Goal: Information Seeking & Learning: Learn about a topic

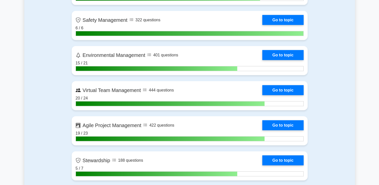
scroll to position [1152, 0]
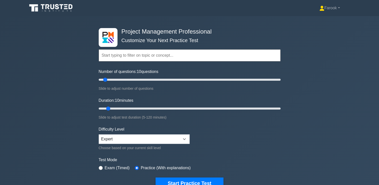
click at [129, 56] on input "text" at bounding box center [190, 55] width 182 height 12
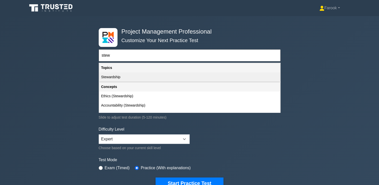
click at [135, 78] on div "Stewardship" at bounding box center [189, 76] width 181 height 9
type input "Stewardship"
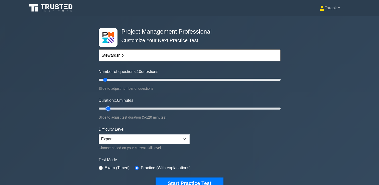
click at [112, 108] on input "Duration: 10 minutes" at bounding box center [190, 108] width 182 height 6
drag, startPoint x: 107, startPoint y: 108, endPoint x: 115, endPoint y: 109, distance: 7.8
type input "15"
click at [115, 109] on input "Duration: 15 minutes" at bounding box center [190, 108] width 182 height 6
drag, startPoint x: 104, startPoint y: 80, endPoint x: 108, endPoint y: 80, distance: 3.8
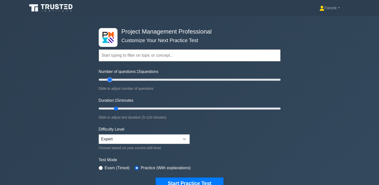
type input "15"
click at [108, 80] on input "Number of questions: 15 questions" at bounding box center [190, 80] width 182 height 6
click at [123, 54] on input "text" at bounding box center [190, 55] width 182 height 12
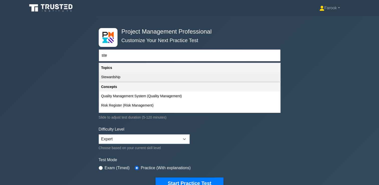
click at [136, 80] on div "Stewardship" at bounding box center [189, 76] width 181 height 9
type input "Stewardship"
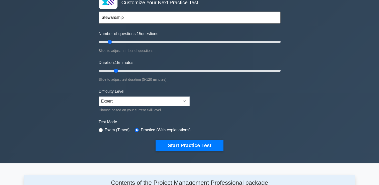
scroll to position [50, 0]
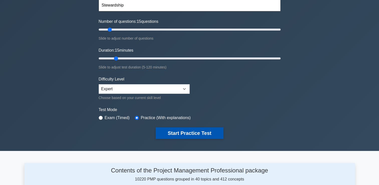
click at [178, 131] on button "Start Practice Test" at bounding box center [189, 133] width 68 height 12
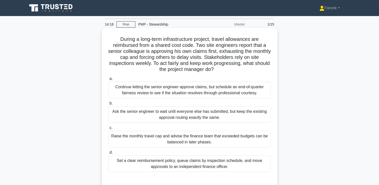
scroll to position [25, 0]
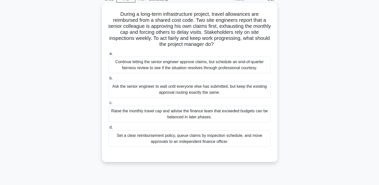
click at [158, 137] on div "Set a clear reimbursement policy, queue claims by inspection schedule, and move…" at bounding box center [189, 138] width 162 height 17
click at [108, 129] on input "d. Set a clear reimbursement policy, queue claims by inspection schedule, and m…" at bounding box center [108, 127] width 0 height 3
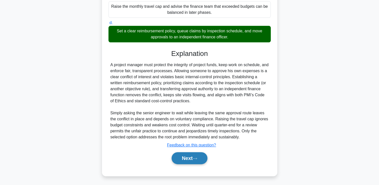
click at [175, 154] on button "Next" at bounding box center [189, 158] width 36 height 12
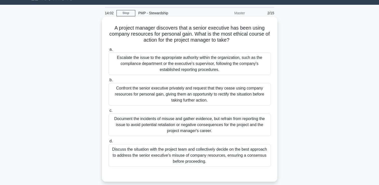
scroll to position [11, 0]
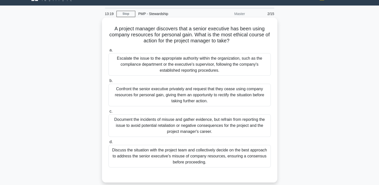
click at [161, 90] on div "Confront the senior executive privately and request that they cease using compa…" at bounding box center [189, 95] width 162 height 23
click at [108, 82] on input "b. Confront the senior executive privately and request that they cease using co…" at bounding box center [108, 80] width 0 height 3
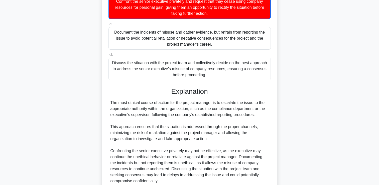
scroll to position [142, 0]
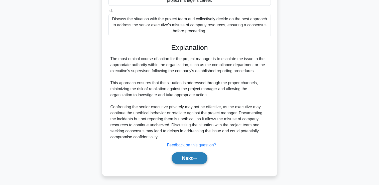
click at [184, 160] on button "Next" at bounding box center [189, 158] width 36 height 12
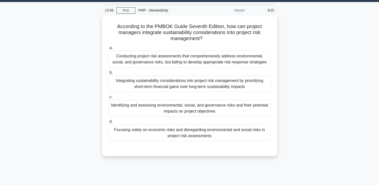
scroll to position [11, 0]
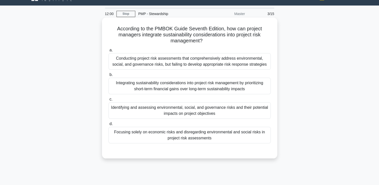
click at [184, 112] on div "Identifying and assessing environmental, social, and governance risks and their…" at bounding box center [189, 110] width 162 height 17
click at [108, 101] on input "c. Identifying and assessing environmental, social, and governance risks and th…" at bounding box center [108, 99] width 0 height 3
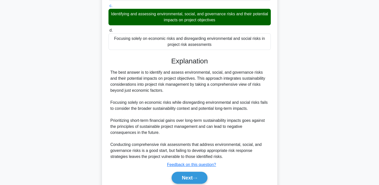
scroll to position [123, 0]
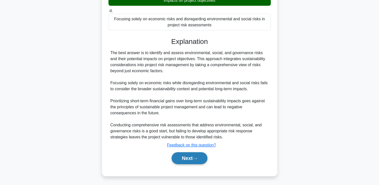
click at [184, 154] on button "Next" at bounding box center [189, 158] width 36 height 12
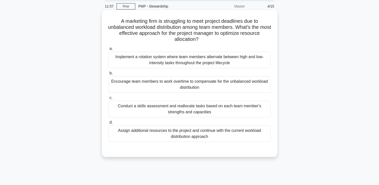
scroll to position [0, 0]
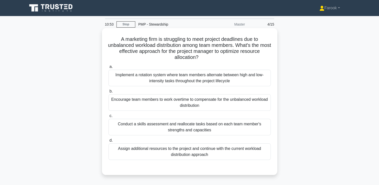
click at [216, 79] on div "Implement a rotation system where team members alternate between high and low-i…" at bounding box center [189, 78] width 162 height 17
click at [108, 68] on input "a. Implement a rotation system where team members alternate between high and lo…" at bounding box center [108, 66] width 0 height 3
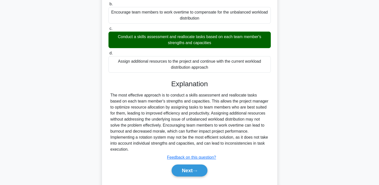
scroll to position [100, 0]
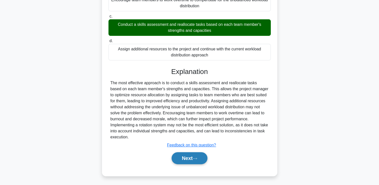
click at [185, 157] on button "Next" at bounding box center [189, 158] width 36 height 12
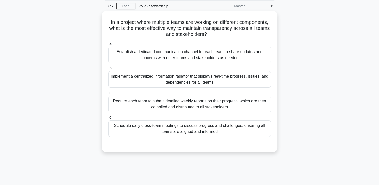
scroll to position [0, 0]
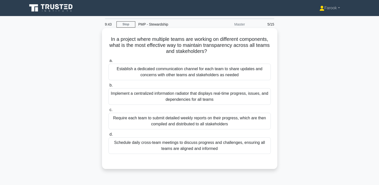
click at [141, 100] on div "Implement a centralized information radiator that displays real-time progress, …" at bounding box center [189, 96] width 162 height 17
click at [108, 87] on input "b. Implement a centralized information radiator that displays real-time progres…" at bounding box center [108, 85] width 0 height 3
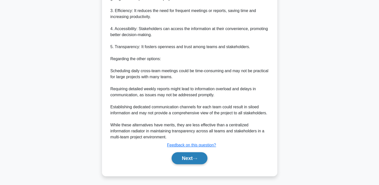
click at [190, 156] on button "Next" at bounding box center [189, 158] width 36 height 12
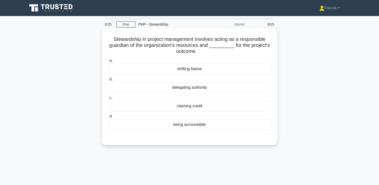
click at [154, 125] on div "being accountable" at bounding box center [189, 124] width 162 height 11
click at [108, 118] on input "d. being accountable" at bounding box center [108, 116] width 0 height 3
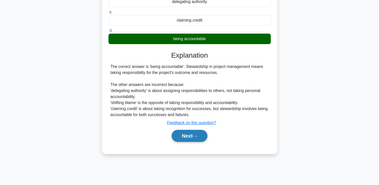
click at [177, 133] on button "Next" at bounding box center [189, 136] width 36 height 12
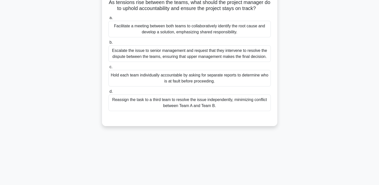
scroll to position [11, 0]
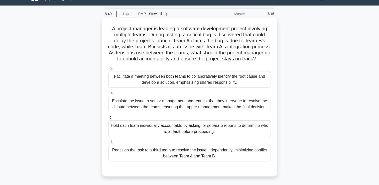
click at [169, 88] on div "Facilitate a meeting between both teams to collaboratively identify the root ca…" at bounding box center [189, 79] width 162 height 17
click at [108, 70] on input "a. Facilitate a meeting between both teams to collaboratively identify the root…" at bounding box center [108, 68] width 0 height 3
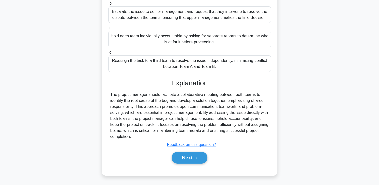
scroll to position [105, 0]
click at [190, 152] on button "Next" at bounding box center [189, 157] width 36 height 12
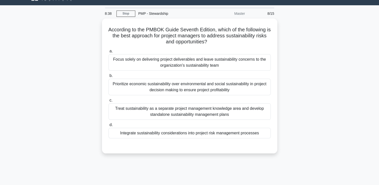
scroll to position [11, 0]
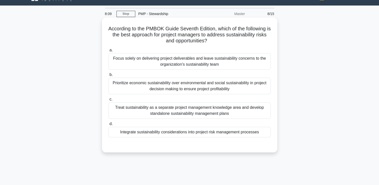
click at [189, 131] on div "Integrate sustainability considerations into project risk management processes" at bounding box center [189, 132] width 162 height 11
click at [108, 125] on input "d. Integrate sustainability considerations into project risk management process…" at bounding box center [108, 123] width 0 height 3
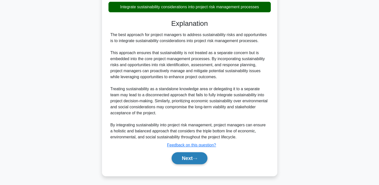
click at [189, 155] on button "Next" at bounding box center [189, 158] width 36 height 12
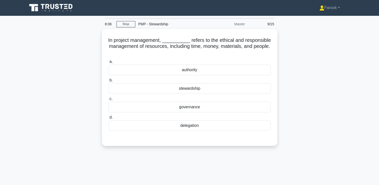
scroll to position [0, 0]
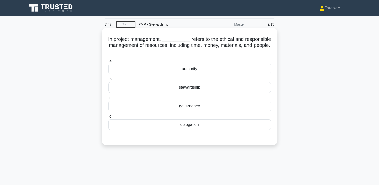
click at [191, 87] on div "stewardship" at bounding box center [189, 87] width 162 height 11
click at [108, 81] on input "b. stewardship" at bounding box center [108, 79] width 0 height 3
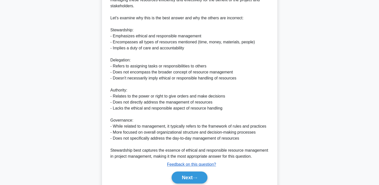
scroll to position [196, 0]
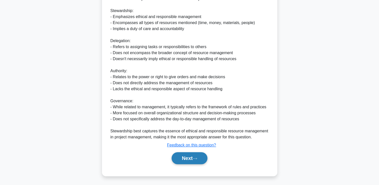
click at [188, 153] on button "Next" at bounding box center [189, 158] width 36 height 12
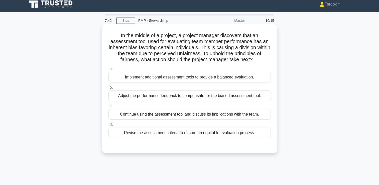
scroll to position [0, 0]
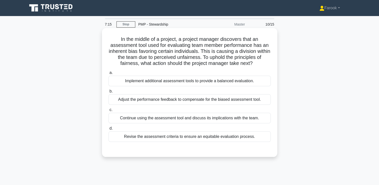
click at [178, 139] on div "Revise the assessment criteria to ensure an equitable evaluation process." at bounding box center [189, 136] width 162 height 11
click at [108, 130] on input "d. Revise the assessment criteria to ensure an equitable evaluation process." at bounding box center [108, 128] width 0 height 3
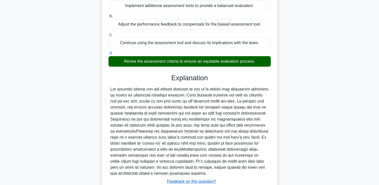
scroll to position [111, 0]
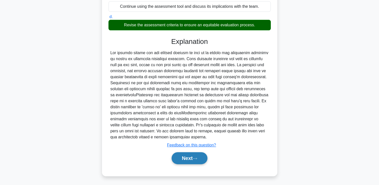
click at [184, 154] on button "Next" at bounding box center [189, 158] width 36 height 12
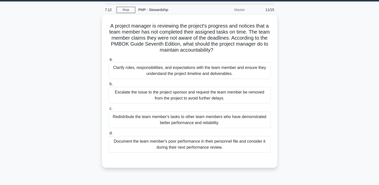
scroll to position [11, 0]
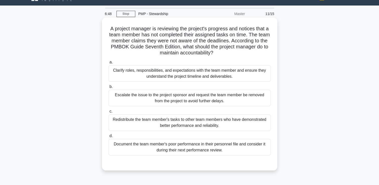
click at [180, 74] on div "Clarify roles, responsibilities, and expectations with the team member and ensu…" at bounding box center [189, 73] width 162 height 17
click at [108, 64] on input "a. Clarify roles, responsibilities, and expectations with the team member and e…" at bounding box center [108, 62] width 0 height 3
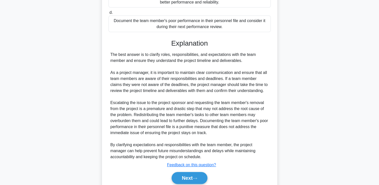
scroll to position [153, 0]
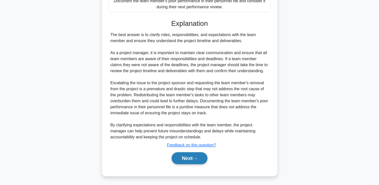
click at [191, 158] on button "Next" at bounding box center [189, 158] width 36 height 12
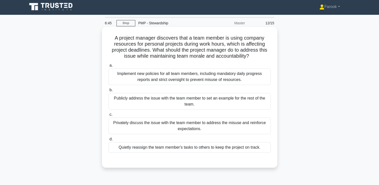
scroll to position [0, 0]
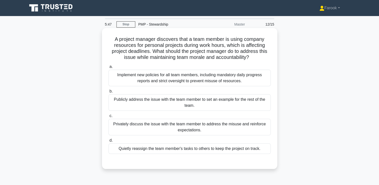
click at [188, 126] on div "Privately discuss the issue with the team member to address the misuse and rein…" at bounding box center [189, 127] width 162 height 17
click at [108, 117] on input "c. Privately discuss the issue with the team member to address the misuse and r…" at bounding box center [108, 115] width 0 height 3
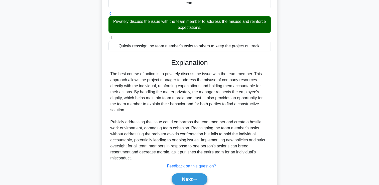
scroll to position [123, 0]
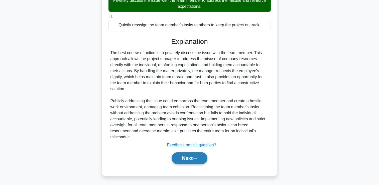
click at [193, 153] on button "Next" at bounding box center [189, 158] width 36 height 12
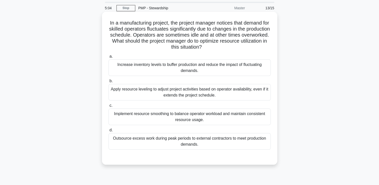
scroll to position [25, 0]
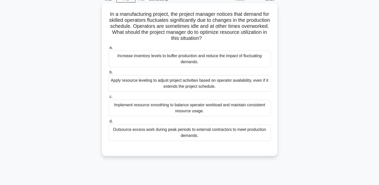
click at [211, 103] on div "Implement resource smoothing to balance operator workload and maintain consiste…" at bounding box center [189, 108] width 162 height 17
click at [108, 98] on input "c. Implement resource smoothing to balance operator workload and maintain consi…" at bounding box center [108, 96] width 0 height 3
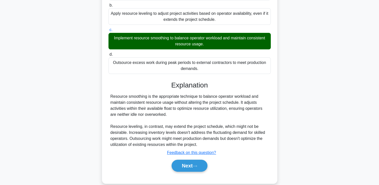
scroll to position [99, 0]
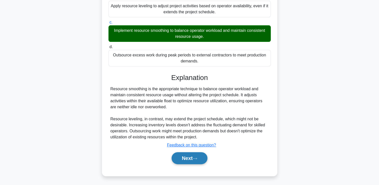
click at [192, 155] on button "Next" at bounding box center [189, 158] width 36 height 12
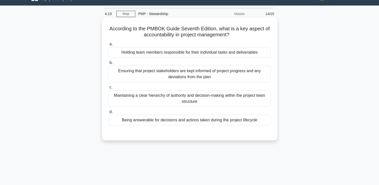
scroll to position [36, 0]
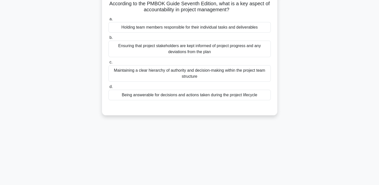
click at [205, 96] on div "Being answerable for decisions and actions taken during the project lifecycle" at bounding box center [189, 95] width 162 height 11
click at [108, 88] on input "d. Being answerable for decisions and actions taken during the project lifecycle" at bounding box center [108, 86] width 0 height 3
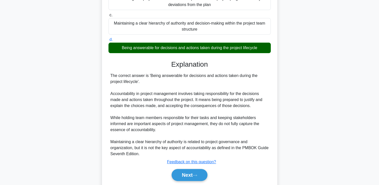
scroll to position [99, 0]
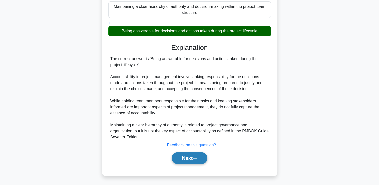
click at [185, 156] on button "Next" at bounding box center [189, 158] width 36 height 12
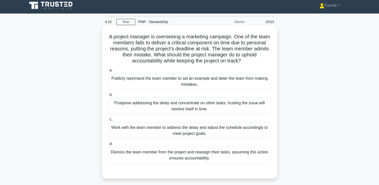
scroll to position [0, 0]
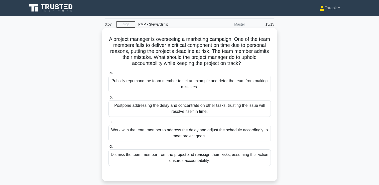
click at [186, 138] on div "Work with the team member to address the delay and adjust the schedule accordin…" at bounding box center [189, 133] width 162 height 17
click at [108, 123] on input "c. Work with the team member to address the delay and adjust the schedule accor…" at bounding box center [108, 121] width 0 height 3
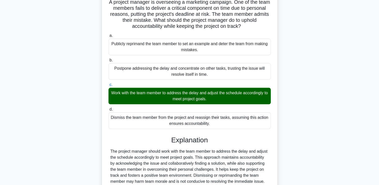
scroll to position [93, 0]
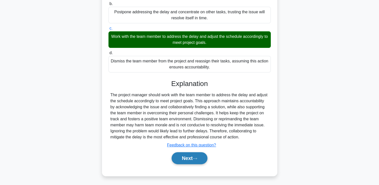
click at [186, 154] on button "Next" at bounding box center [189, 158] width 36 height 12
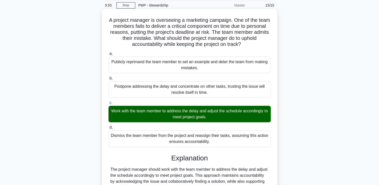
scroll to position [18, 0]
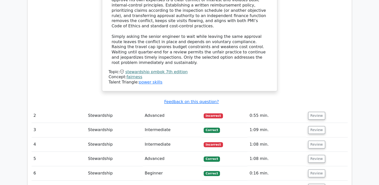
scroll to position [451, 0]
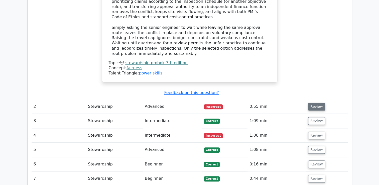
click at [314, 103] on button "Review" at bounding box center [316, 107] width 17 height 8
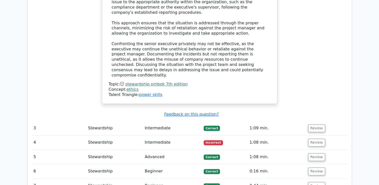
scroll to position [751, 0]
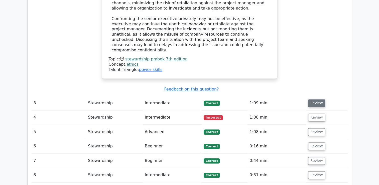
click at [315, 99] on button "Review" at bounding box center [316, 103] width 17 height 8
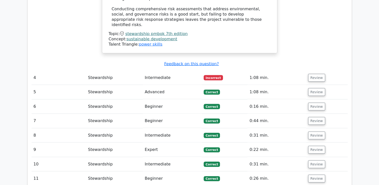
scroll to position [1026, 0]
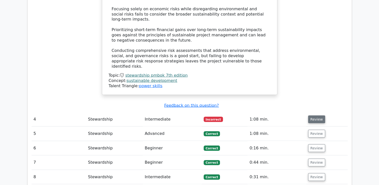
click at [315, 115] on button "Review" at bounding box center [316, 119] width 17 height 8
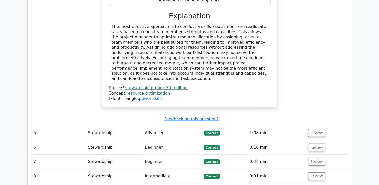
scroll to position [1277, 0]
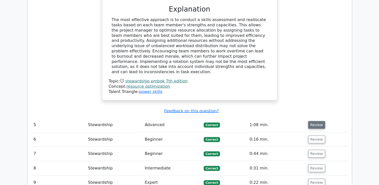
click at [317, 121] on button "Review" at bounding box center [316, 125] width 17 height 8
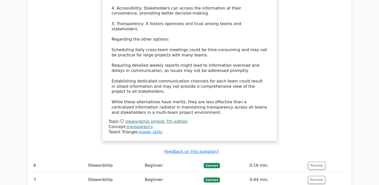
scroll to position [1627, 0]
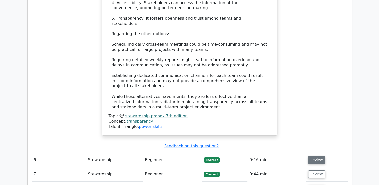
click at [316, 156] on button "Review" at bounding box center [316, 160] width 17 height 8
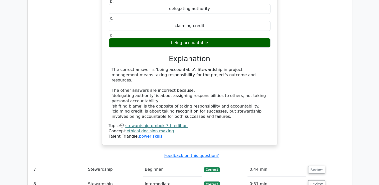
scroll to position [1852, 0]
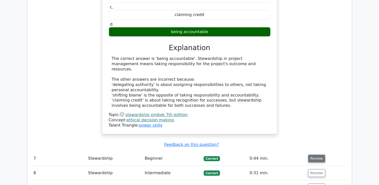
click at [316, 154] on button "Review" at bounding box center [316, 158] width 17 height 8
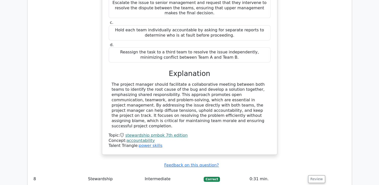
scroll to position [2128, 0]
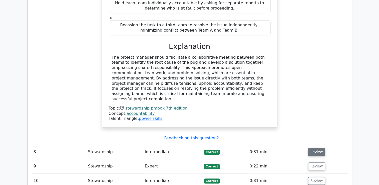
click at [312, 148] on button "Review" at bounding box center [316, 152] width 17 height 8
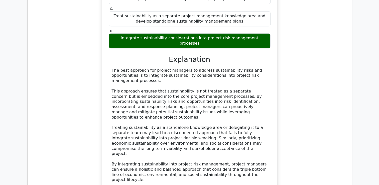
scroll to position [2378, 0]
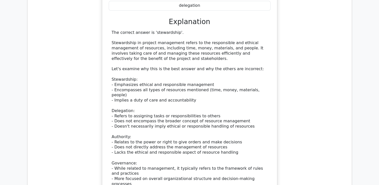
scroll to position [2704, 0]
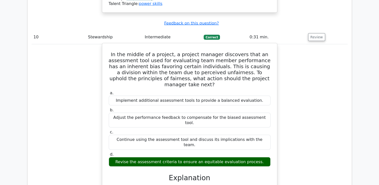
scroll to position [3029, 0]
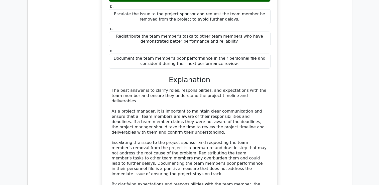
scroll to position [3304, 0]
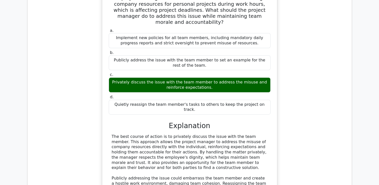
scroll to position [3580, 0]
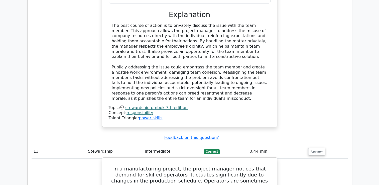
scroll to position [3714, 0]
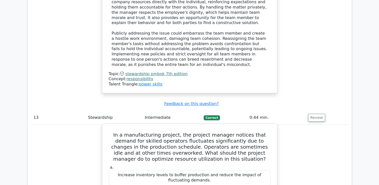
drag, startPoint x: 137, startPoint y: 93, endPoint x: 190, endPoint y: 97, distance: 53.2
drag, startPoint x: 134, startPoint y: 109, endPoint x: 167, endPoint y: 108, distance: 33.0
drag, startPoint x: 167, startPoint y: 108, endPoint x: 259, endPoint y: 124, distance: 92.8
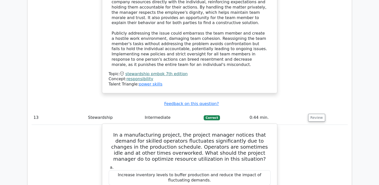
drag, startPoint x: 151, startPoint y: 131, endPoint x: 200, endPoint y: 134, distance: 49.7
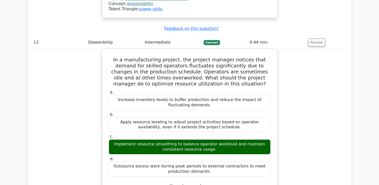
scroll to position [3815, 0]
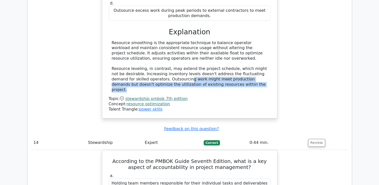
scroll to position [3990, 0]
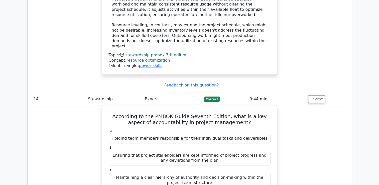
drag, startPoint x: 152, startPoint y: 37, endPoint x: 139, endPoint y: 73, distance: 38.3
drag, startPoint x: 139, startPoint y: 73, endPoint x: 156, endPoint y: 76, distance: 17.3
drag, startPoint x: 165, startPoint y: 74, endPoint x: 226, endPoint y: 87, distance: 61.7
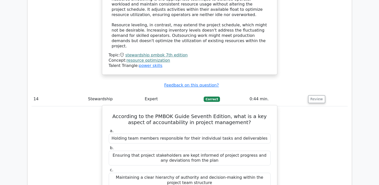
drag, startPoint x: 146, startPoint y: 98, endPoint x: 217, endPoint y: 104, distance: 71.4
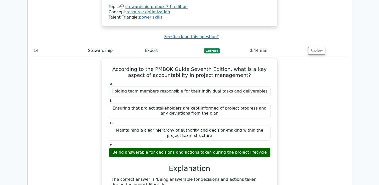
scroll to position [4040, 0]
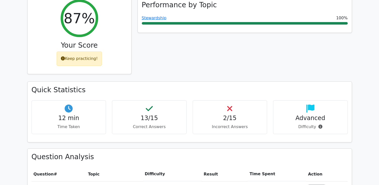
scroll to position [77, 0]
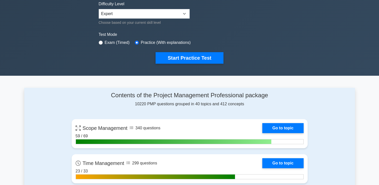
scroll to position [75, 0]
